Goal: Contribute content: Add original content to the website for others to see

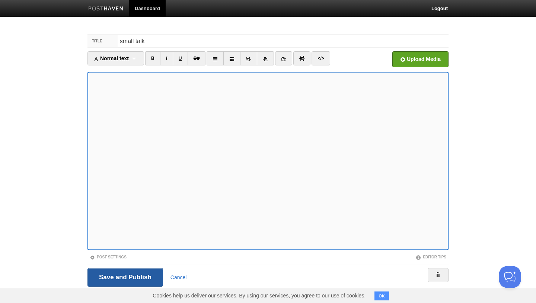
click at [116, 272] on input "Save and Publish" at bounding box center [125, 277] width 76 height 19
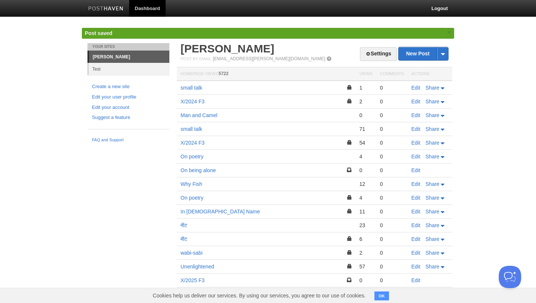
click at [194, 91] on td "small talk" at bounding box center [266, 88] width 179 height 14
click at [196, 89] on link "small talk" at bounding box center [191, 88] width 22 height 6
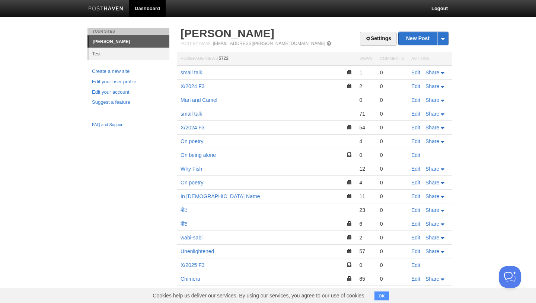
click at [196, 115] on link "small talk" at bounding box center [191, 114] width 22 height 6
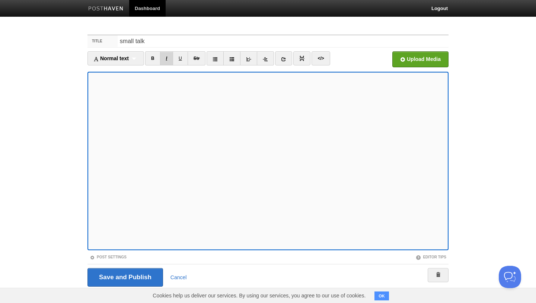
click at [168, 61] on link "I" at bounding box center [166, 58] width 13 height 14
click at [136, 276] on input "Save and Publish" at bounding box center [125, 277] width 76 height 19
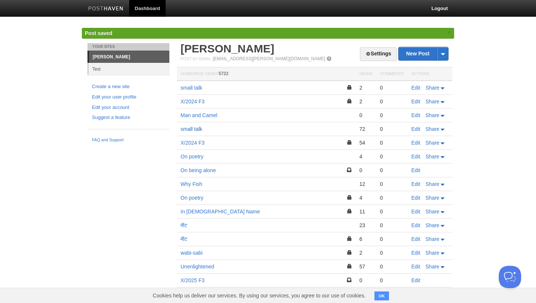
click at [193, 131] on link "small talk" at bounding box center [191, 129] width 22 height 6
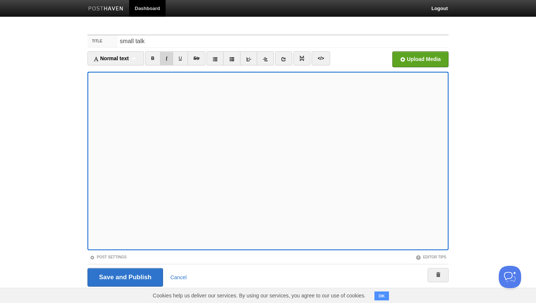
click at [164, 62] on link "I" at bounding box center [166, 58] width 13 height 14
click at [169, 57] on link "I" at bounding box center [166, 58] width 13 height 14
click at [169, 58] on link "I" at bounding box center [166, 58] width 13 height 14
click at [115, 269] on input "Save and Publish" at bounding box center [125, 277] width 76 height 19
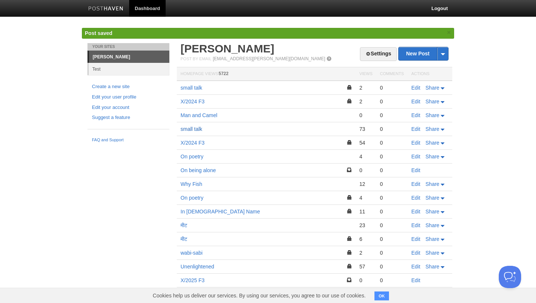
click at [192, 130] on link "small talk" at bounding box center [191, 129] width 22 height 6
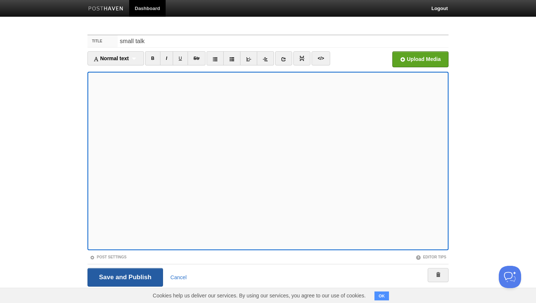
click at [122, 273] on input "Save and Publish" at bounding box center [125, 277] width 76 height 19
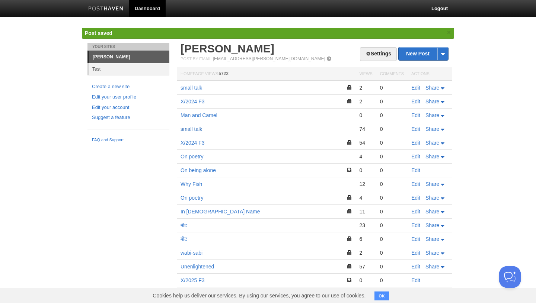
click at [194, 130] on link "small talk" at bounding box center [191, 129] width 22 height 6
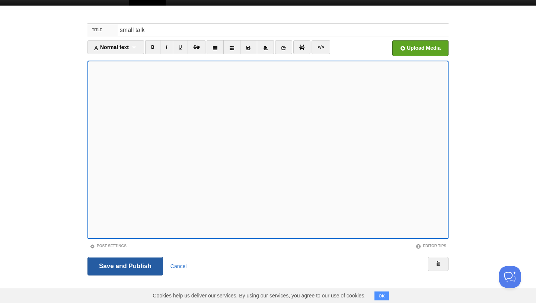
click at [140, 262] on input "Save and Publish" at bounding box center [125, 266] width 76 height 19
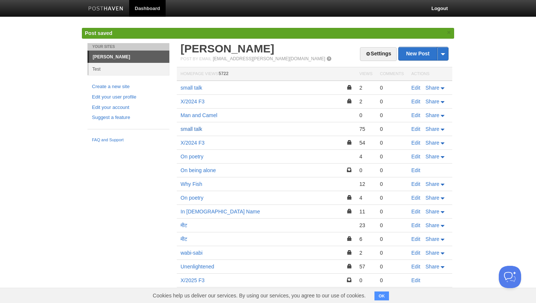
click at [195, 128] on link "small talk" at bounding box center [191, 129] width 22 height 6
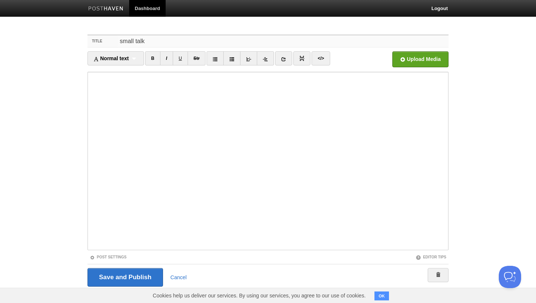
drag, startPoint x: 158, startPoint y: 46, endPoint x: 109, endPoint y: 41, distance: 49.0
click at [109, 41] on div "Title small talk" at bounding box center [267, 41] width 361 height 12
type input "Family Matter"
click at [132, 272] on input "Save and Publish" at bounding box center [125, 277] width 76 height 19
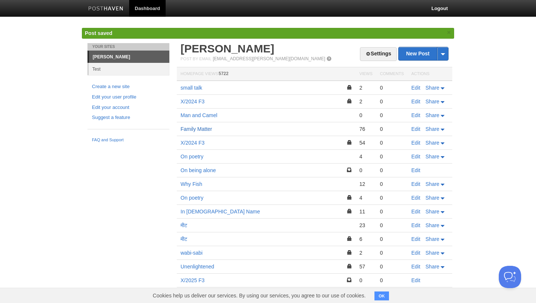
click at [202, 131] on link "Family Matter" at bounding box center [196, 129] width 32 height 6
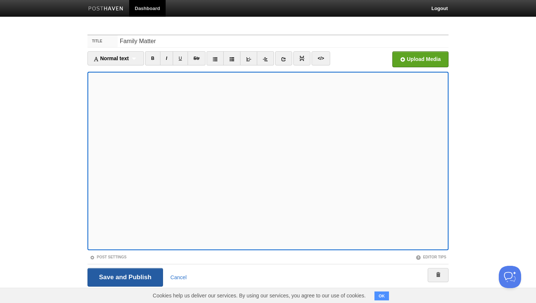
click at [112, 280] on input "Save and Publish" at bounding box center [125, 277] width 76 height 19
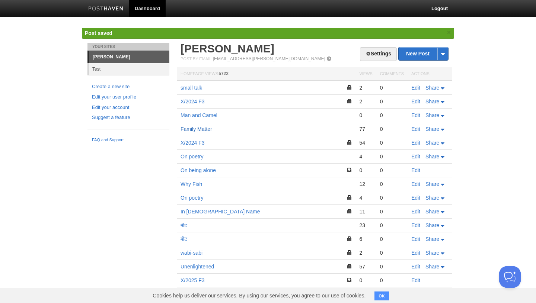
click at [198, 130] on link "Family Matter" at bounding box center [196, 129] width 32 height 6
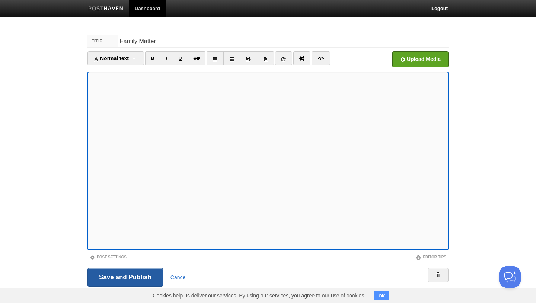
click at [116, 273] on input "Save and Publish" at bounding box center [125, 277] width 76 height 19
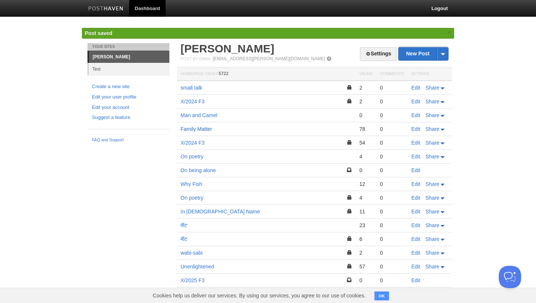
click at [197, 127] on link "Family Matter" at bounding box center [196, 129] width 32 height 6
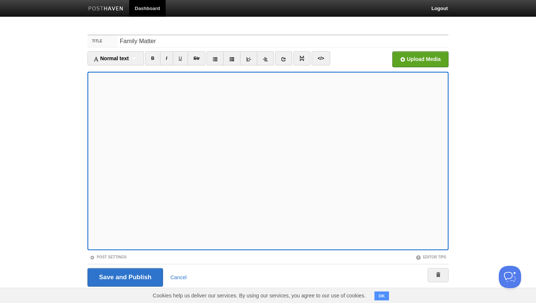
scroll to position [11, 0]
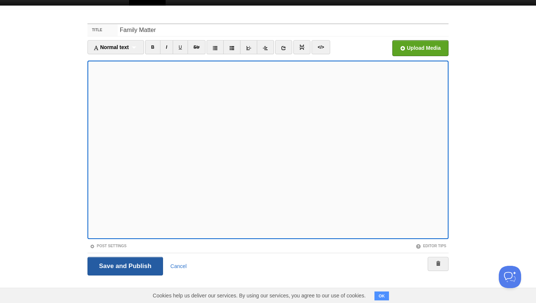
click at [109, 264] on input "Save and Publish" at bounding box center [125, 266] width 76 height 19
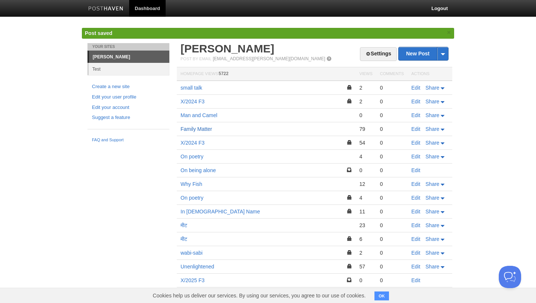
click at [196, 130] on link "Family Matter" at bounding box center [196, 129] width 32 height 6
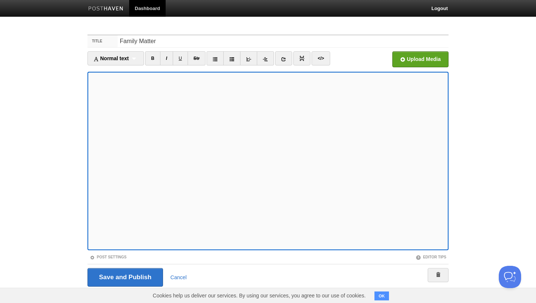
scroll to position [11, 0]
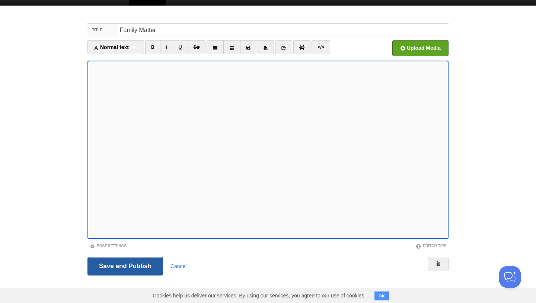
click at [115, 269] on input "Save and Publish" at bounding box center [125, 266] width 76 height 19
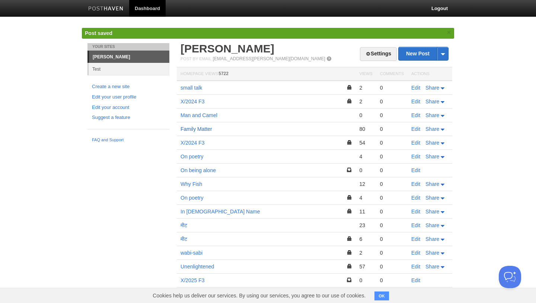
click at [201, 130] on link "Family Matter" at bounding box center [196, 129] width 32 height 6
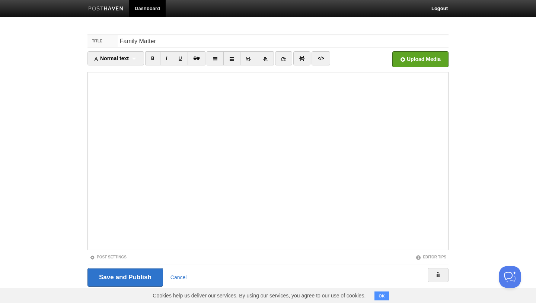
drag, startPoint x: 131, startPoint y: 248, endPoint x: 93, endPoint y: 4, distance: 246.9
click at [93, 11] on body "Dashboard Logout Your Sites Anupam Test Create a new site Edit your user profil…" at bounding box center [268, 157] width 536 height 315
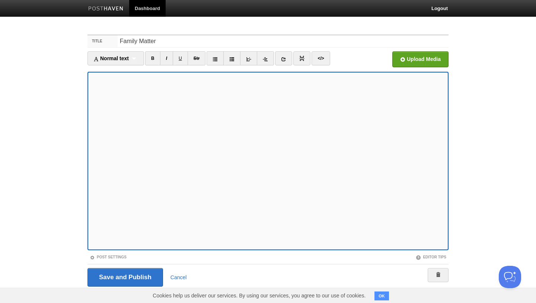
click at [90, 163] on iframe at bounding box center [267, 161] width 361 height 179
click at [121, 272] on input "Save and Publish" at bounding box center [125, 277] width 76 height 19
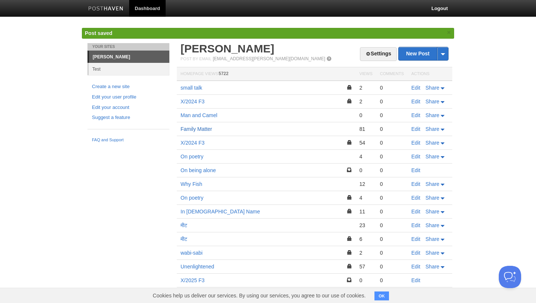
click at [196, 129] on link "Family Matter" at bounding box center [196, 129] width 32 height 6
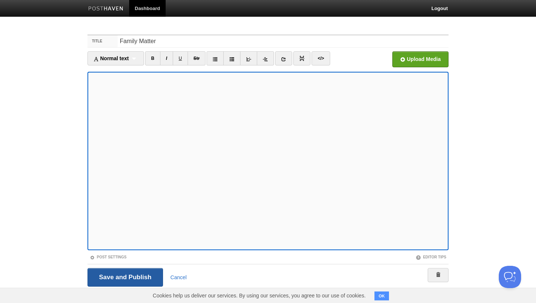
click at [109, 276] on input "Save and Publish" at bounding box center [125, 277] width 76 height 19
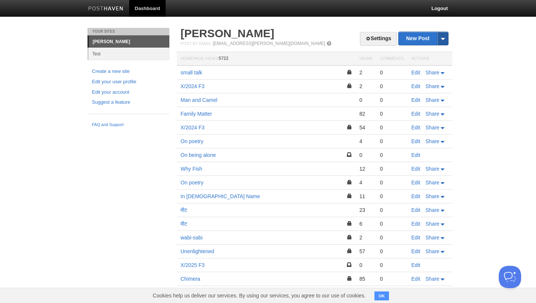
click at [447, 38] on span at bounding box center [442, 38] width 11 height 13
click at [466, 23] on body "Dashboard Logout Post saved × Your Sites Anupam Test Create a new site Edit you…" at bounding box center [268, 184] width 536 height 368
click at [196, 113] on link "Family Matter" at bounding box center [196, 114] width 32 height 6
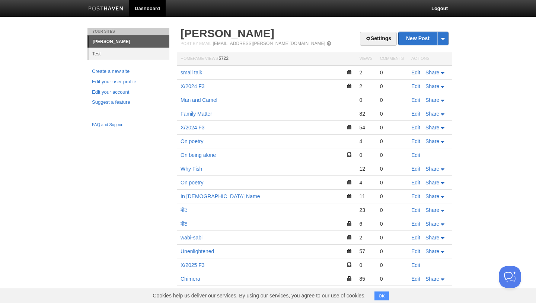
click at [414, 75] on link "Edit" at bounding box center [415, 73] width 9 height 6
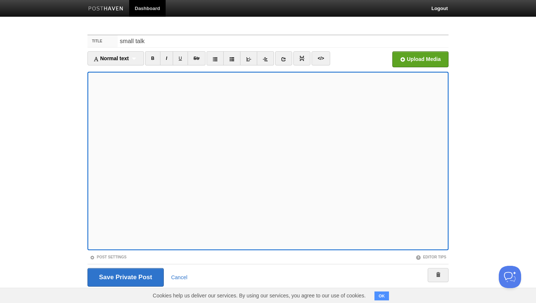
click at [90, 123] on iframe at bounding box center [267, 161] width 361 height 179
click at [115, 279] on input "Save and Publish" at bounding box center [125, 277] width 76 height 19
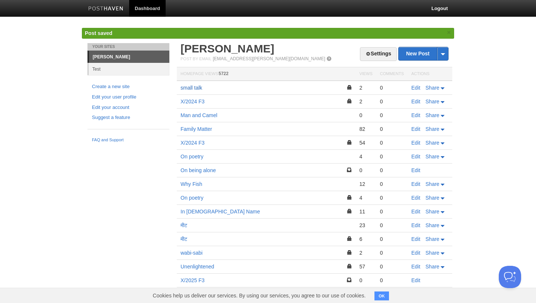
click at [199, 86] on link "small talk" at bounding box center [191, 88] width 22 height 6
